Goal: Transaction & Acquisition: Purchase product/service

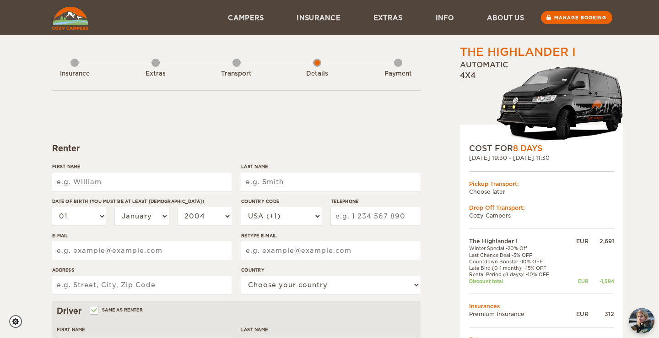
click at [162, 183] on input "First Name" at bounding box center [141, 181] width 179 height 18
type input "[PERSON_NAME]"
type input "3033287636"
type input "[EMAIL_ADDRESS][PERSON_NAME][DOMAIN_NAME]"
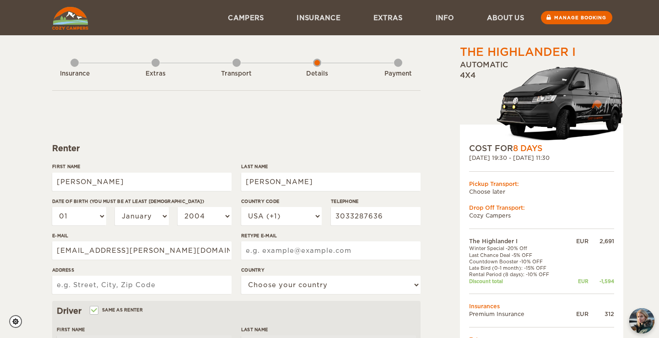
type input "[EMAIL_ADDRESS][PERSON_NAME][DOMAIN_NAME]"
type input "[STREET_ADDRESS]"
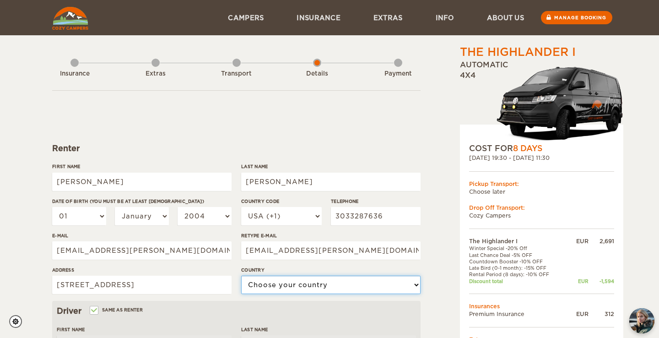
select select "222"
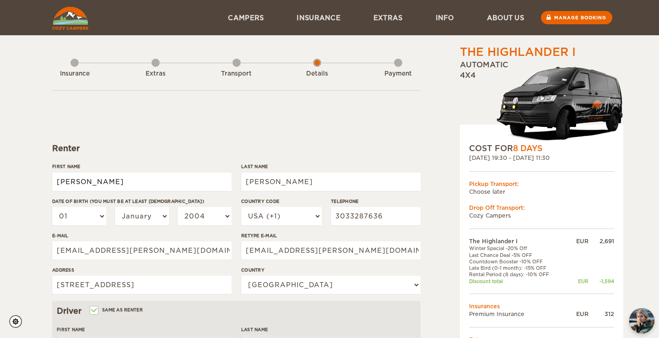
type input "[PERSON_NAME]"
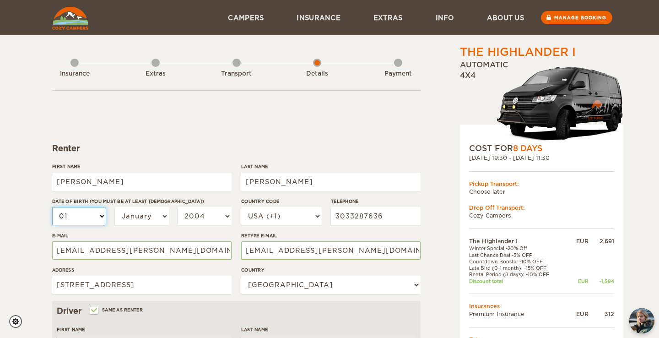
click at [75, 215] on select "01 02 03 04 05 06 07 08 09 10 11 12 13 14 15 16 17 18 19 20 21 22 23 24 25 26 2…" at bounding box center [79, 216] width 54 height 18
select select "23"
click at [52, 207] on select "01 02 03 04 05 06 07 08 09 10 11 12 13 14 15 16 17 18 19 20 21 22 23 24 25 26 2…" at bounding box center [79, 216] width 54 height 18
select select "23"
click at [149, 215] on select "January February March April May June July August September October November De…" at bounding box center [142, 216] width 54 height 18
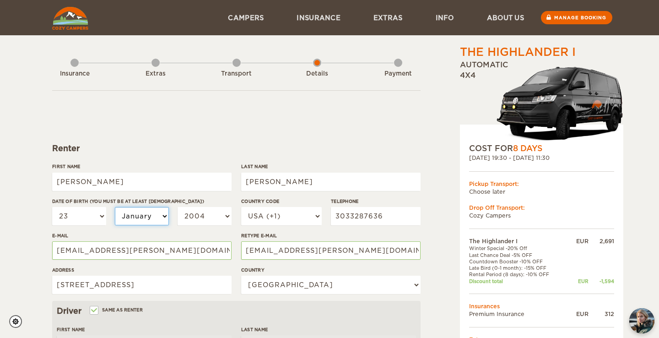
select select "09"
click at [115, 207] on select "January February March April May June July August September October November De…" at bounding box center [142, 216] width 54 height 18
select select "09"
click at [200, 214] on select "2004 2003 2002 2001 2000 1999 1998 1997 1996 1995 1994 1993 1992 1991 1990 1989…" at bounding box center [204, 216] width 54 height 18
select select "1996"
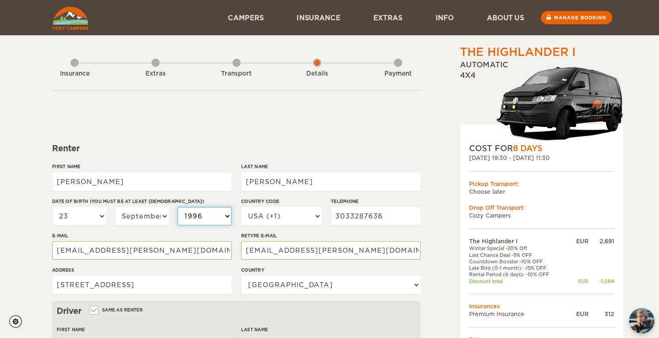
click at [177, 207] on select "2004 2003 2002 2001 2000 1999 1998 1997 1996 1995 1994 1993 1992 1991 1990 1989…" at bounding box center [204, 216] width 54 height 18
select select "1996"
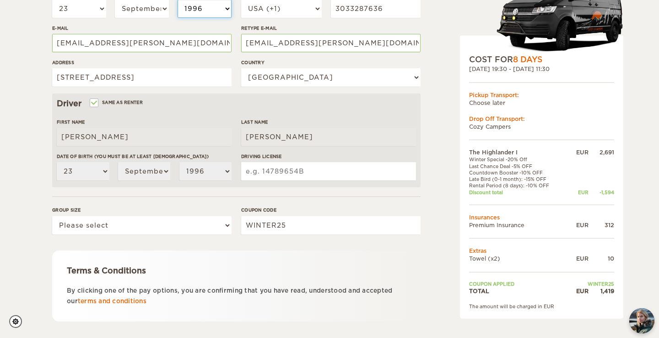
scroll to position [208, 0]
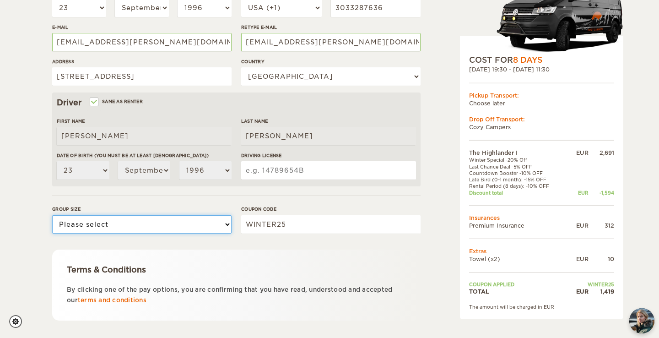
click at [147, 217] on select "Please select 1 2" at bounding box center [141, 224] width 179 height 18
select select "2"
click at [52, 215] on select "Please select 1 2" at bounding box center [141, 224] width 179 height 18
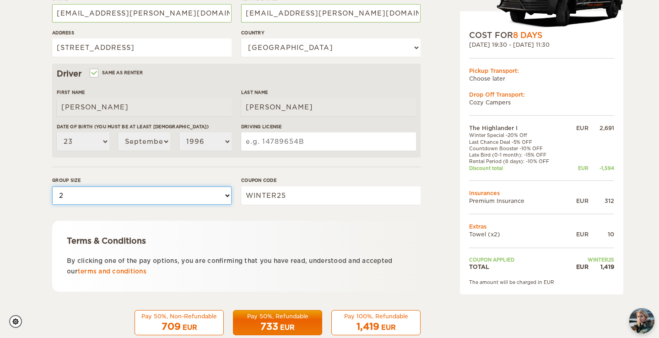
scroll to position [258, 0]
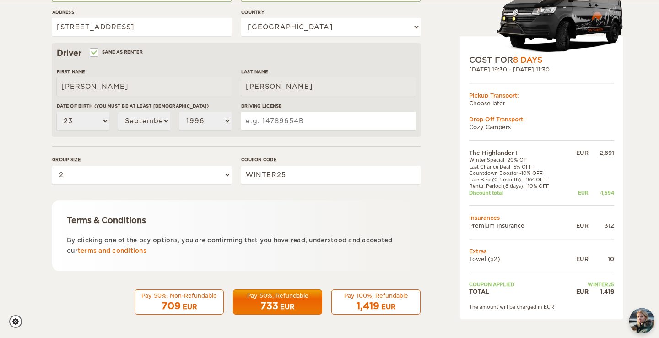
click at [209, 304] on div "709 EUR" at bounding box center [178, 305] width 77 height 13
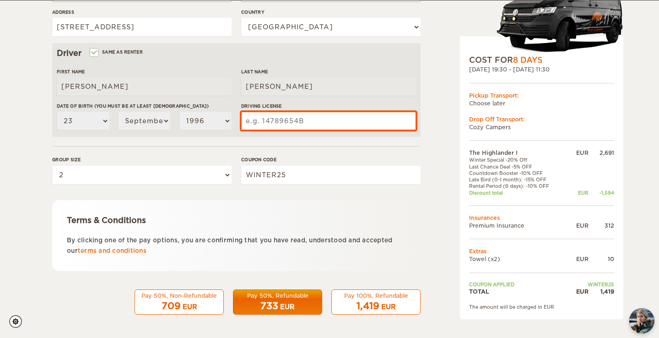
scroll to position [250, 0]
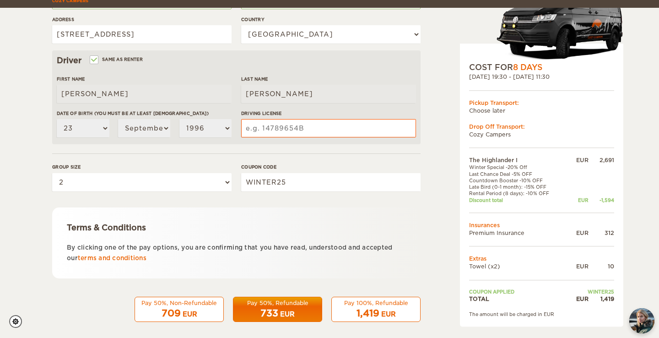
click at [302, 130] on input "Driving License" at bounding box center [328, 128] width 175 height 18
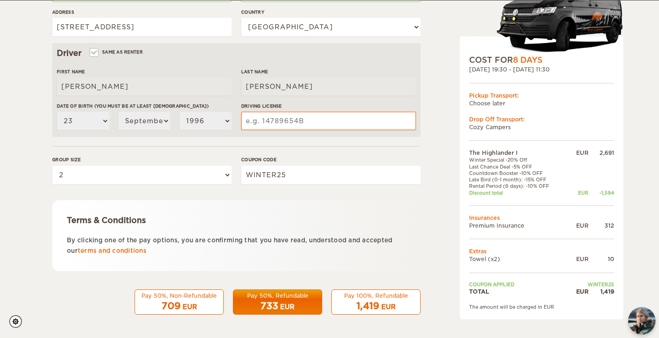
click at [640, 320] on img "chat-button" at bounding box center [641, 320] width 27 height 27
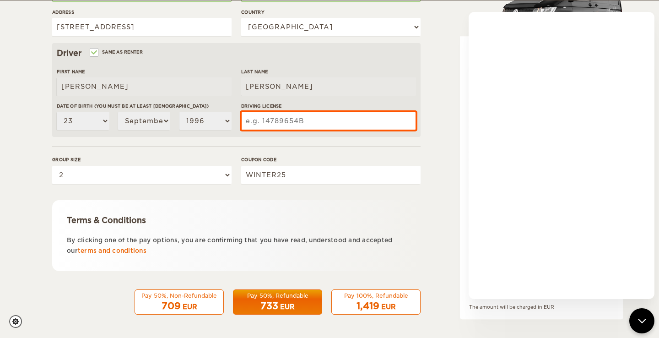
click at [377, 122] on input "Driving License" at bounding box center [328, 121] width 175 height 18
type input "WDL3921JB03B"
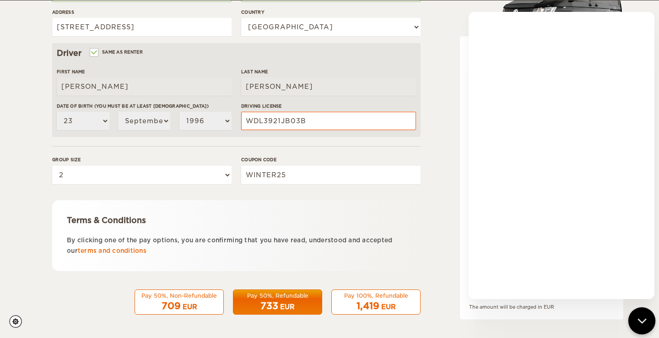
click at [643, 319] on icon "chat-button" at bounding box center [642, 321] width 12 height 12
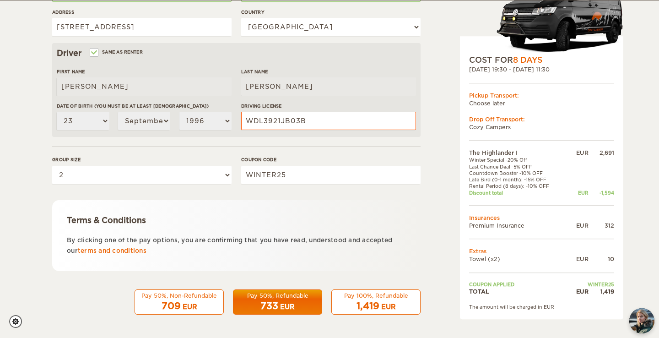
click at [206, 306] on div "709 EUR" at bounding box center [178, 305] width 77 height 13
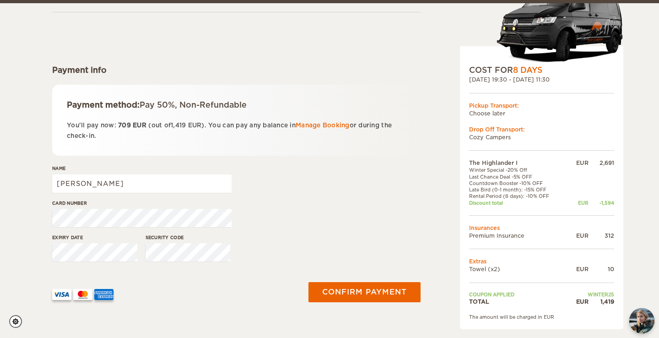
scroll to position [98, 0]
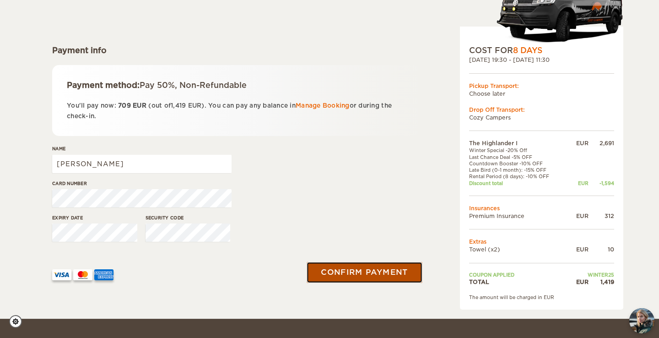
click at [382, 272] on button "Confirm payment" at bounding box center [363, 272] width 115 height 21
